Goal: Task Accomplishment & Management: Manage account settings

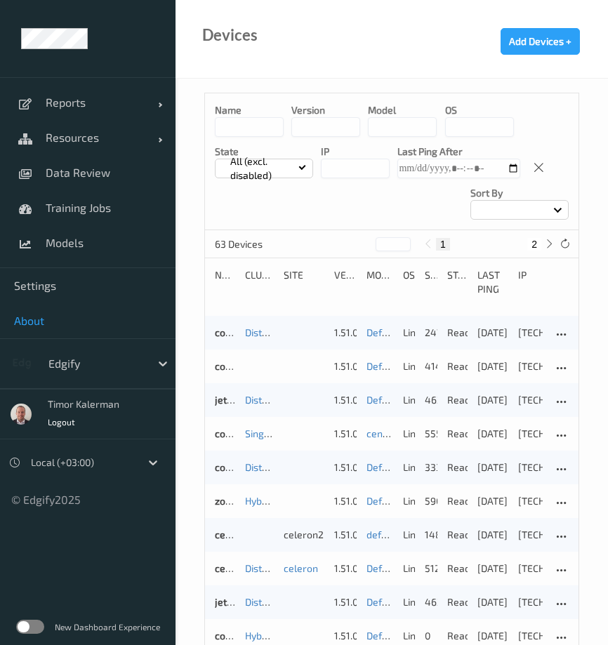
click at [76, 313] on link "About" at bounding box center [87, 320] width 175 height 35
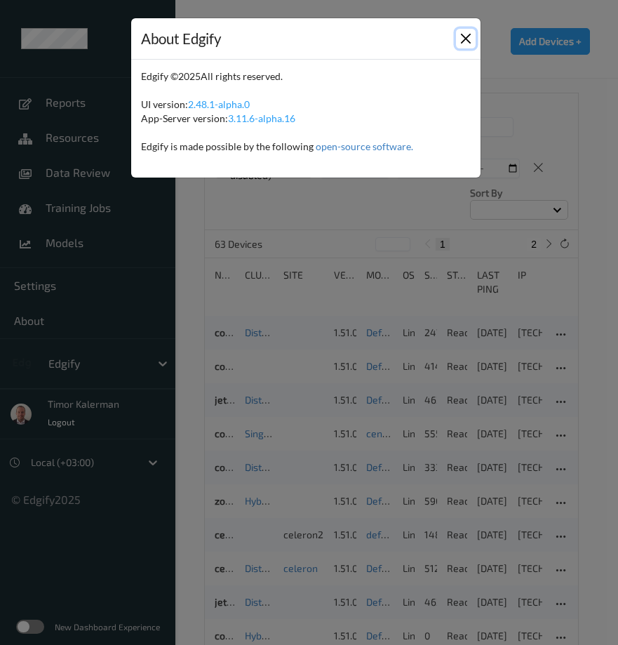
click at [464, 39] on button "Close" at bounding box center [466, 39] width 20 height 20
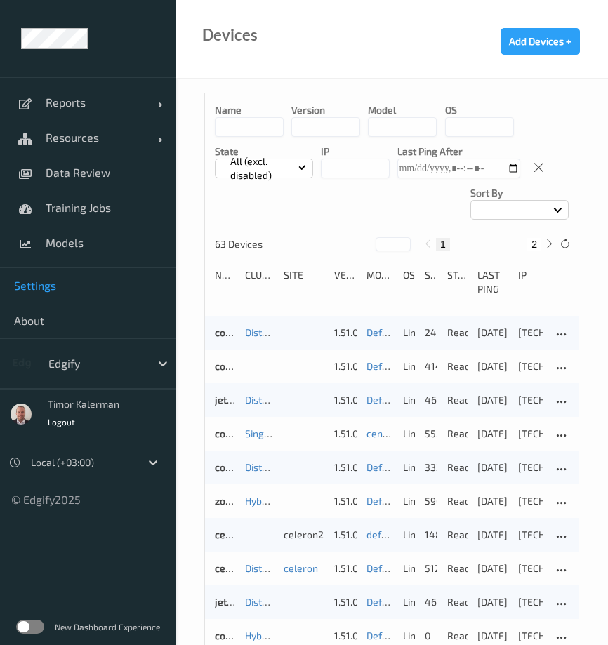
click at [67, 293] on link "Settings" at bounding box center [87, 285] width 175 height 35
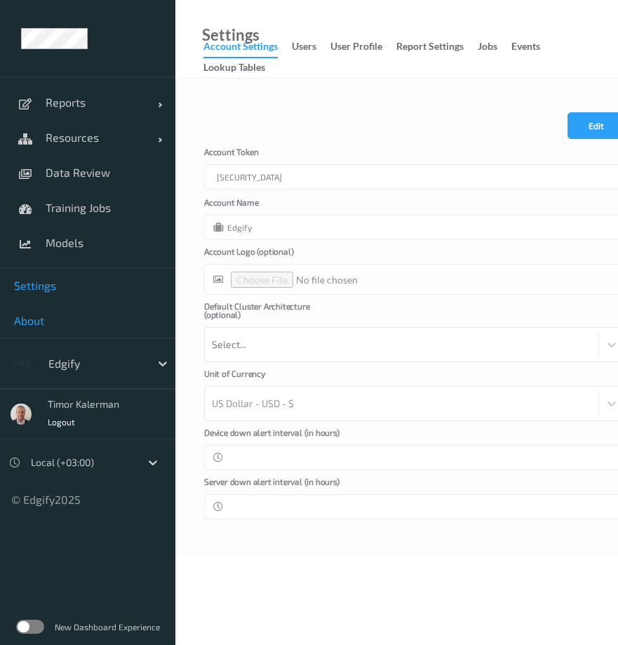
click at [53, 309] on link "About" at bounding box center [87, 320] width 175 height 35
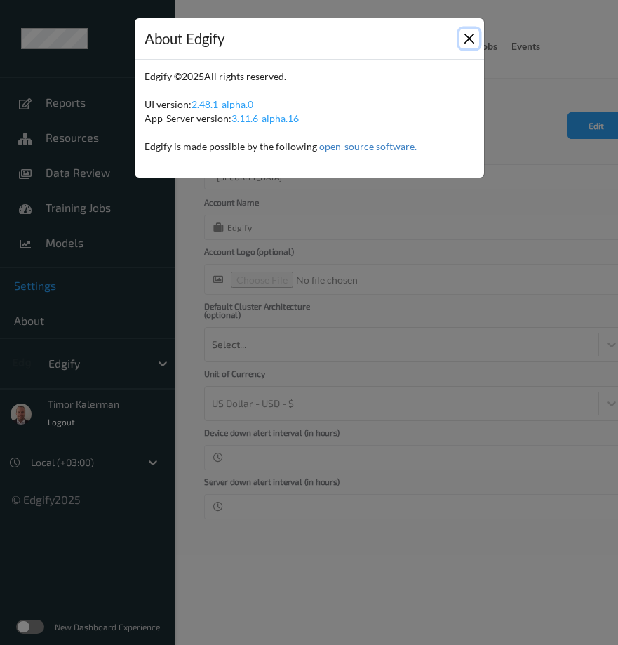
click at [464, 36] on button "Close" at bounding box center [470, 39] width 20 height 20
